Goal: Task Accomplishment & Management: Manage account settings

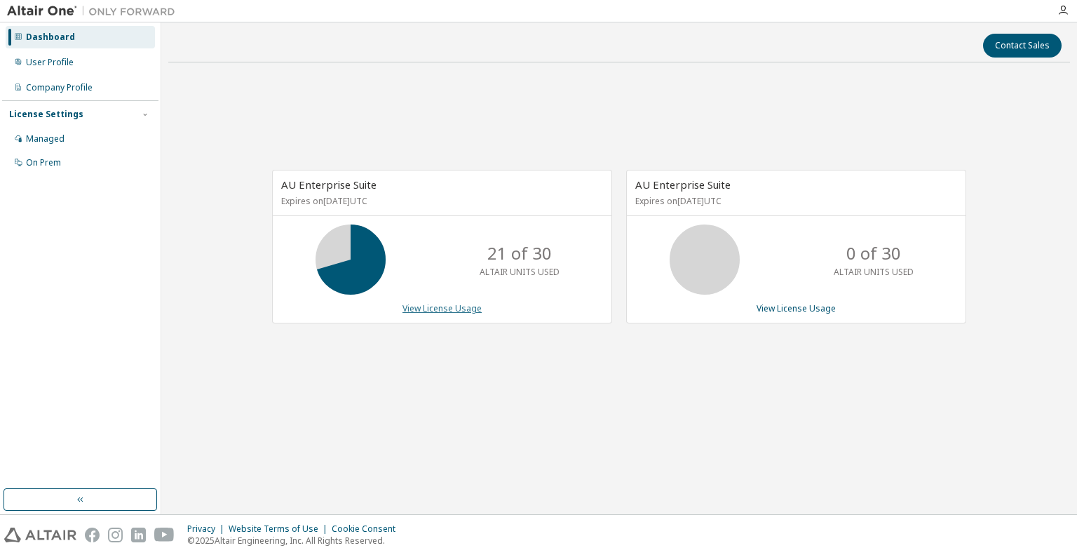
click at [428, 305] on link "View License Usage" at bounding box center [441, 308] width 79 height 12
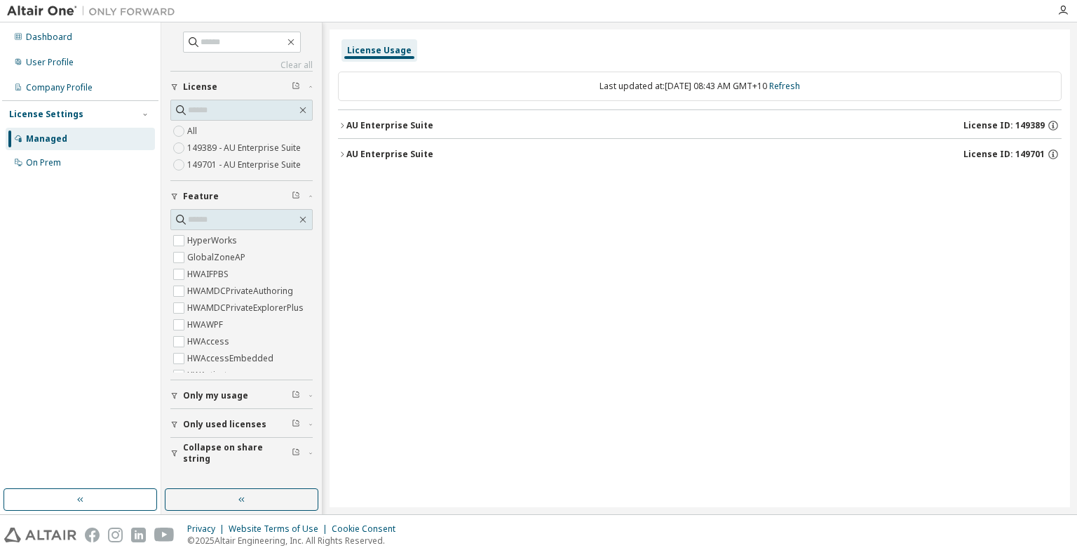
click at [391, 125] on div "AU Enterprise Suite" at bounding box center [389, 125] width 87 height 11
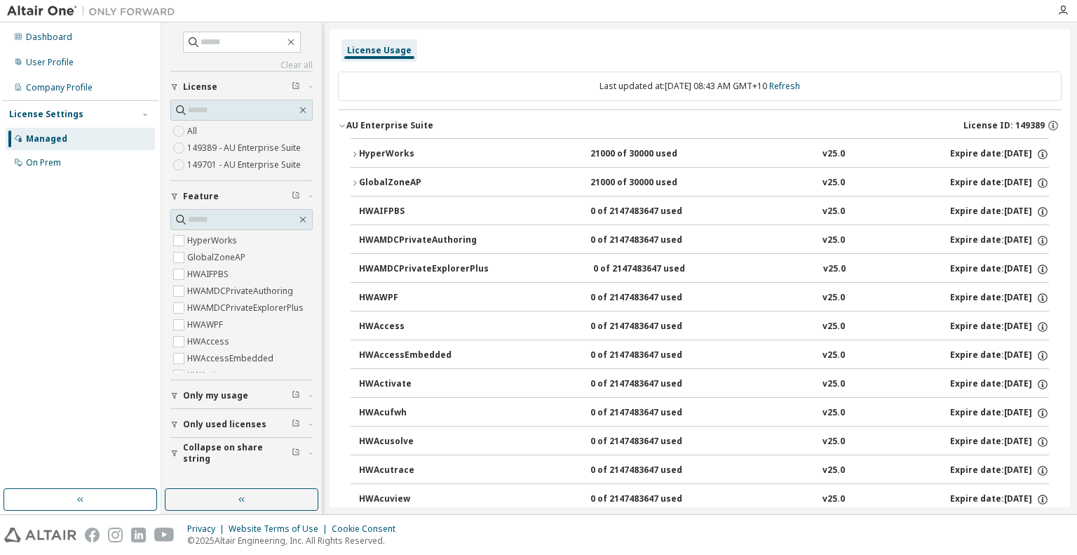
click at [388, 180] on div "GlobalZoneAP" at bounding box center [422, 183] width 126 height 13
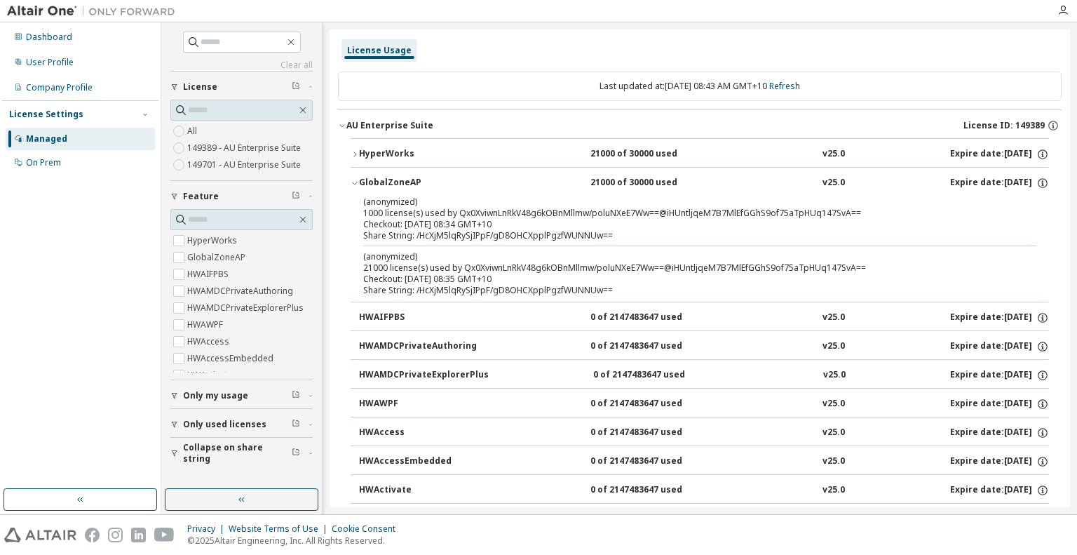
click at [388, 179] on div "GlobalZoneAP" at bounding box center [422, 183] width 126 height 13
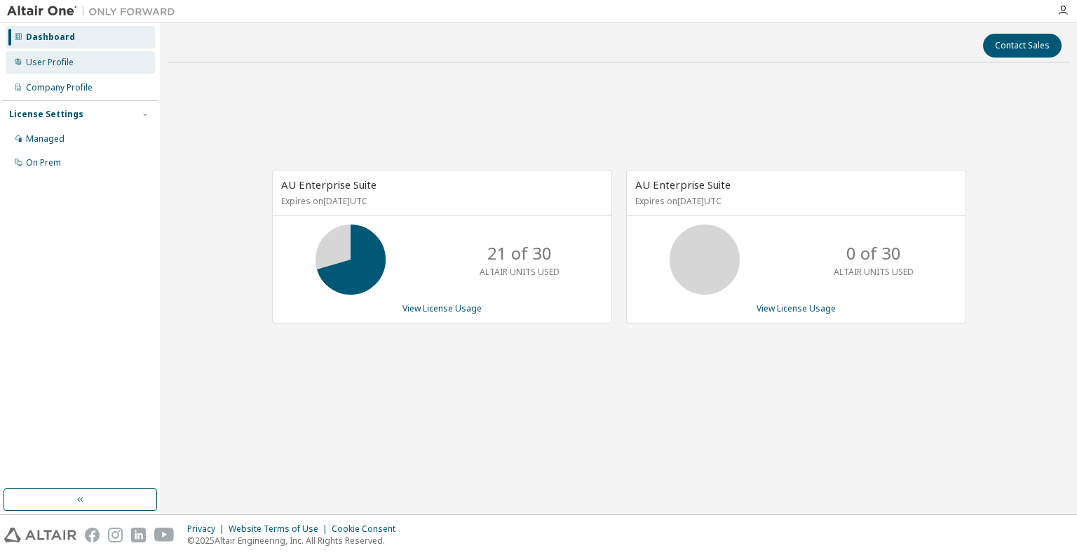
click at [46, 61] on div "User Profile" at bounding box center [50, 62] width 48 height 11
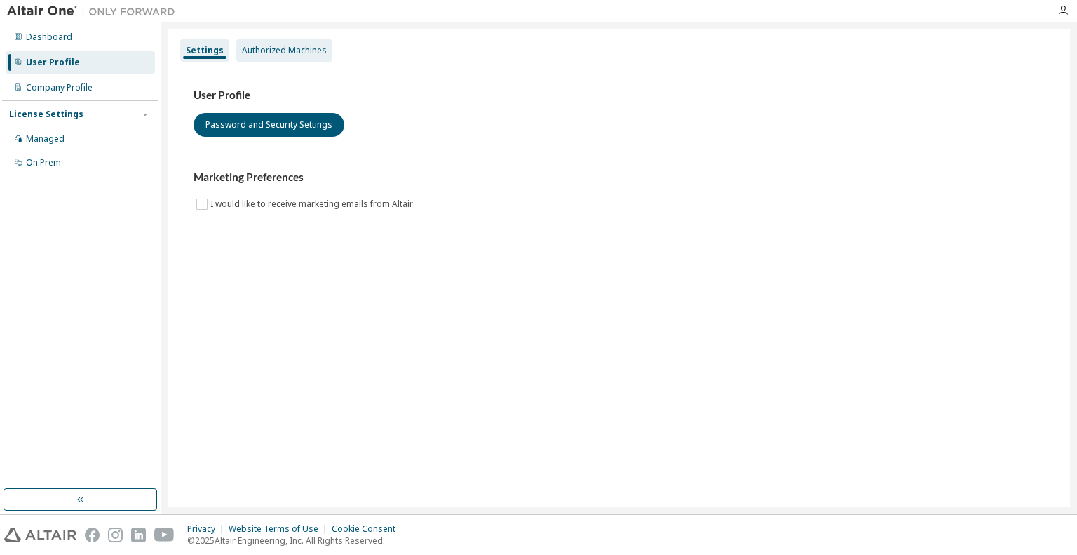
click at [279, 53] on div "Authorized Machines" at bounding box center [284, 50] width 85 height 11
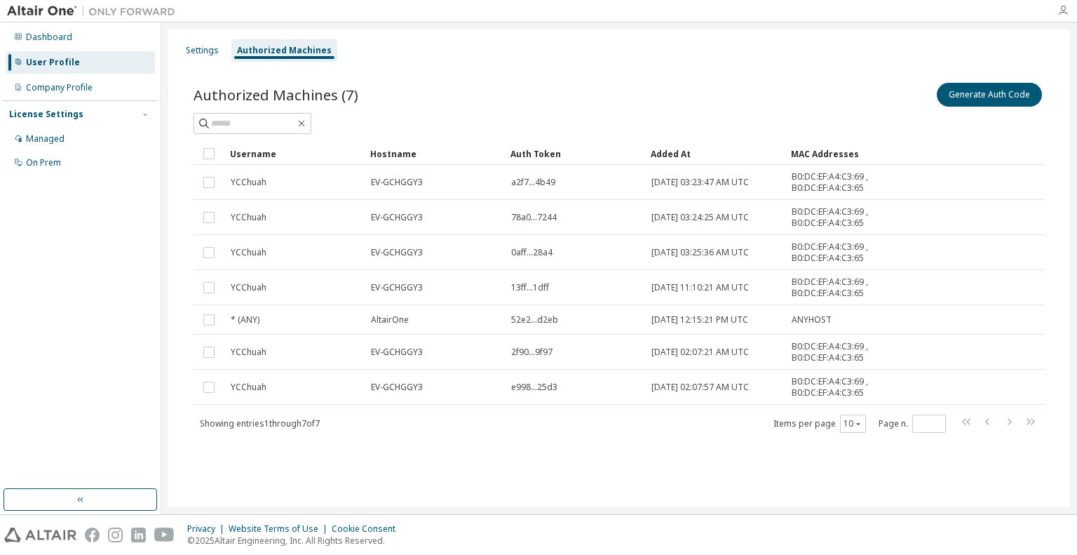
click at [1061, 14] on icon "button" at bounding box center [1062, 10] width 11 height 11
